Goal: Browse casually: Explore the website without a specific task or goal

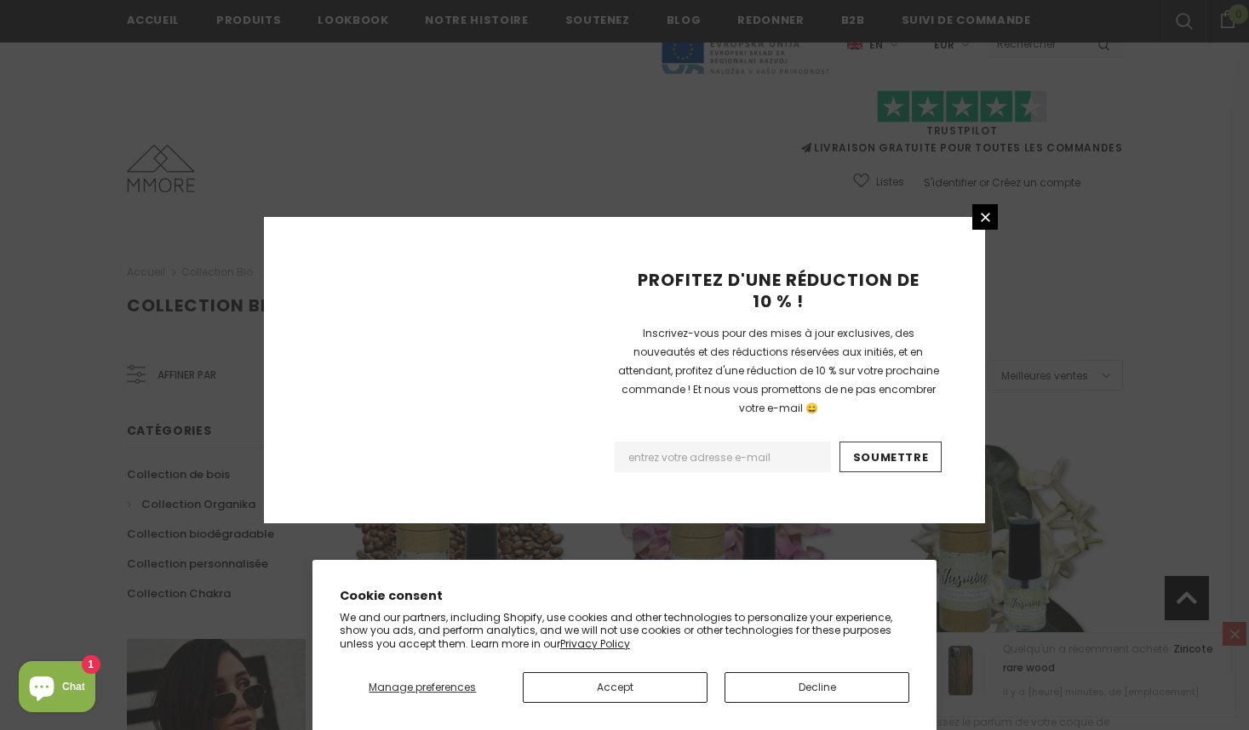
scroll to position [1056, 0]
